Goal: Task Accomplishment & Management: Complete application form

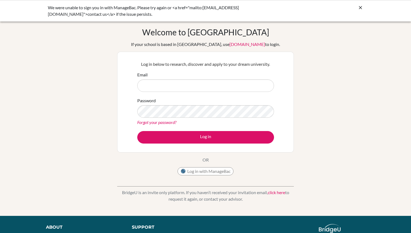
click at [240, 88] on input "Email" at bounding box center [205, 85] width 137 height 13
click at [221, 169] on button "Log in with ManageBac" at bounding box center [206, 171] width 56 height 8
click at [172, 90] on input "Email" at bounding box center [205, 85] width 137 height 13
click at [191, 169] on button "Log in with ManageBac" at bounding box center [206, 171] width 56 height 8
click at [217, 87] on input "Email" at bounding box center [205, 85] width 137 height 13
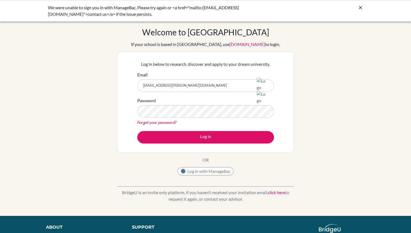
type input "edison.huang@iis.kh.edu.tw"
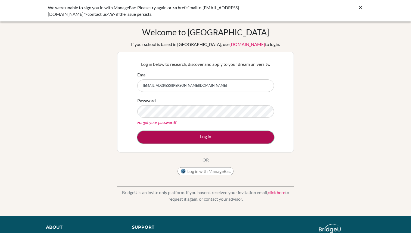
click at [211, 138] on button "Log in" at bounding box center [205, 137] width 137 height 13
